Goal: Information Seeking & Learning: Learn about a topic

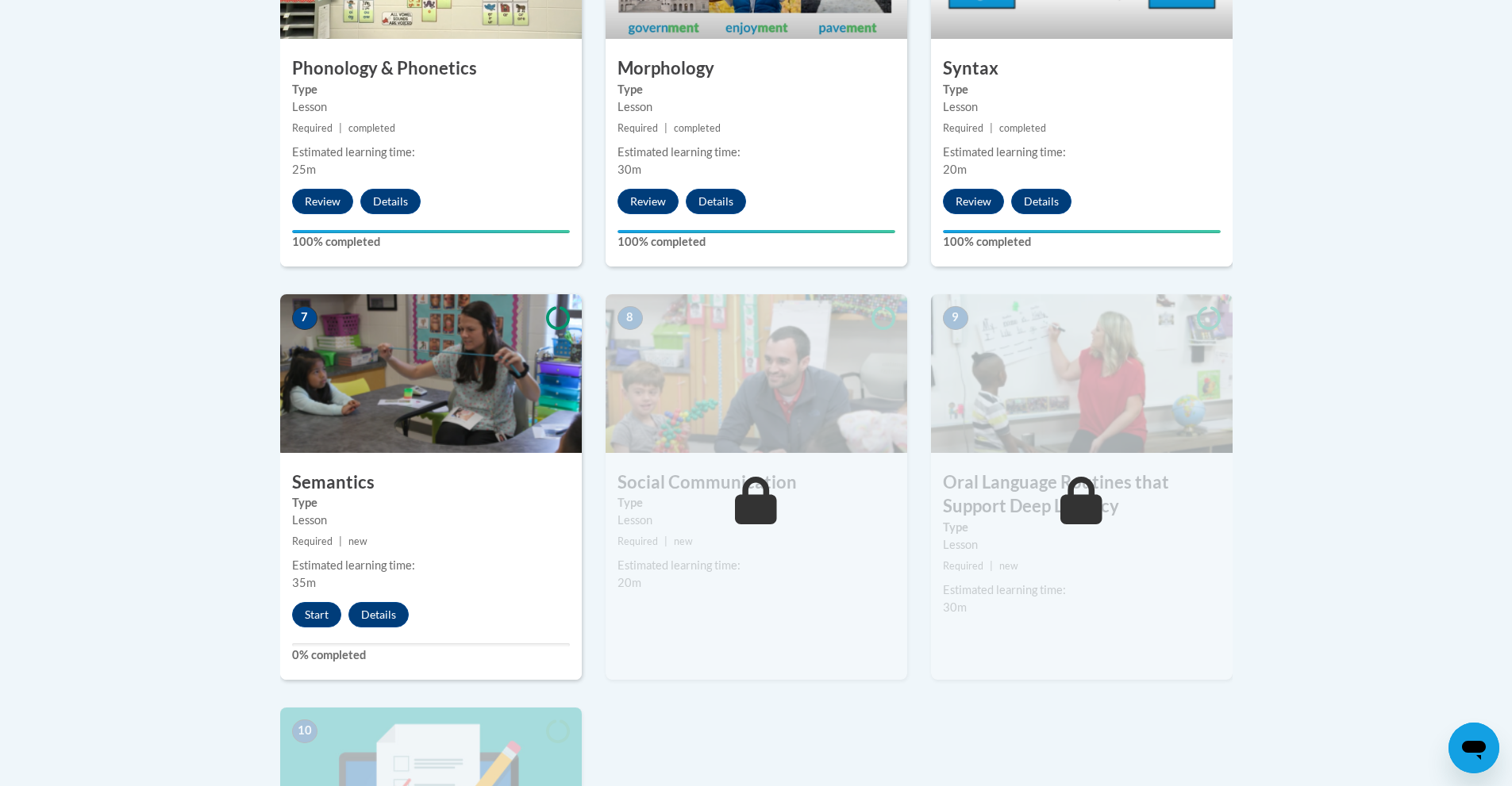
scroll to position [1115, 0]
click at [323, 613] on button "Start" at bounding box center [316, 615] width 49 height 26
